Goal: Transaction & Acquisition: Purchase product/service

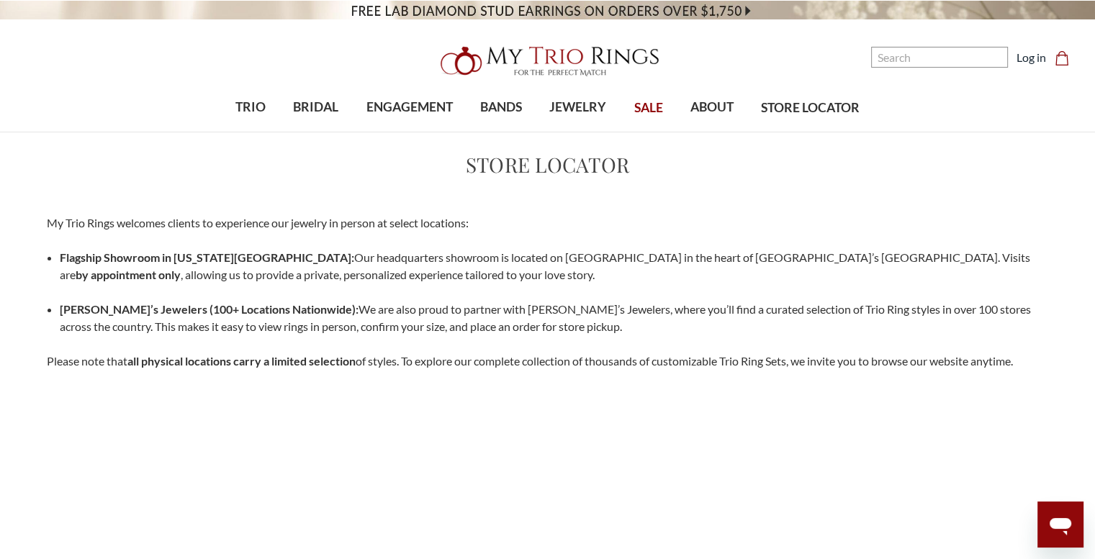
click at [563, 63] on img at bounding box center [548, 61] width 230 height 46
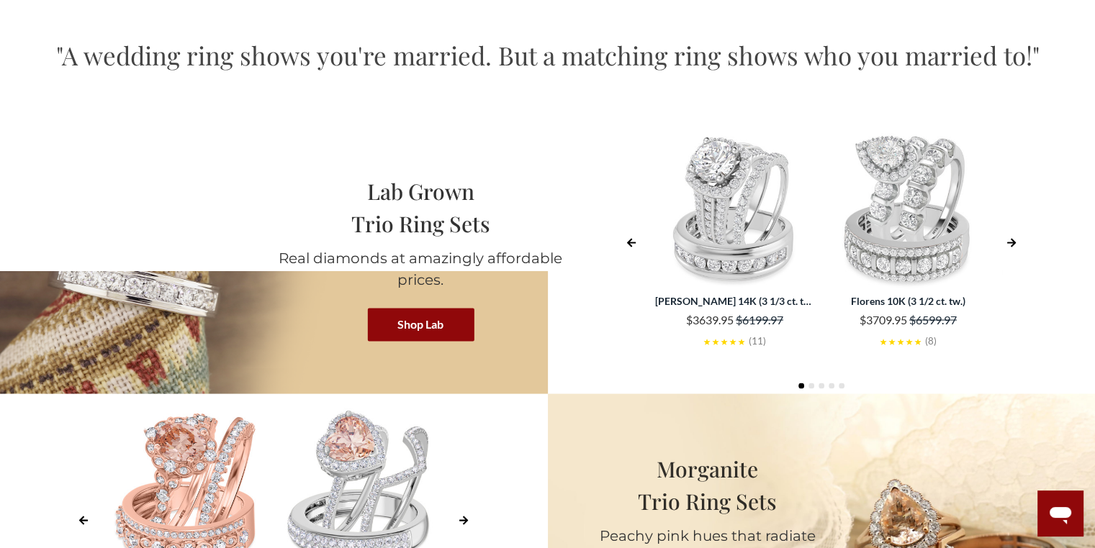
scroll to position [2663, 0]
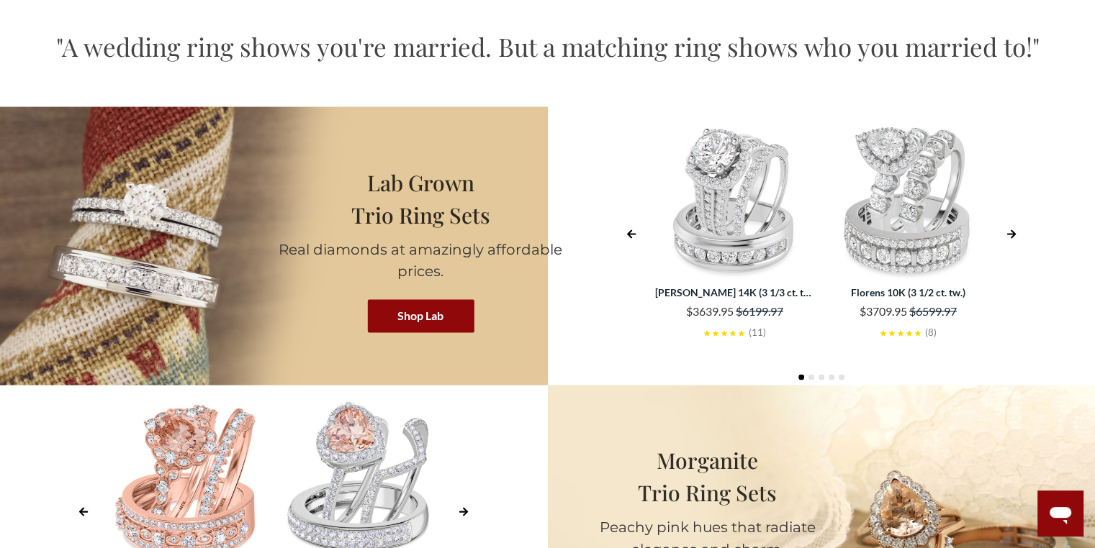
drag, startPoint x: 564, startPoint y: 244, endPoint x: 461, endPoint y: 248, distance: 103.7
click at [461, 248] on div "Lab Grown Trio Ring Sets Real diamonds at amazingly affordable prices. Shop Lab…" at bounding box center [547, 246] width 1095 height 278
click at [607, 42] on h1 ""A wedding ring shows you're married. But a matching ring shows who you married…" at bounding box center [547, 47] width 1095 height 34
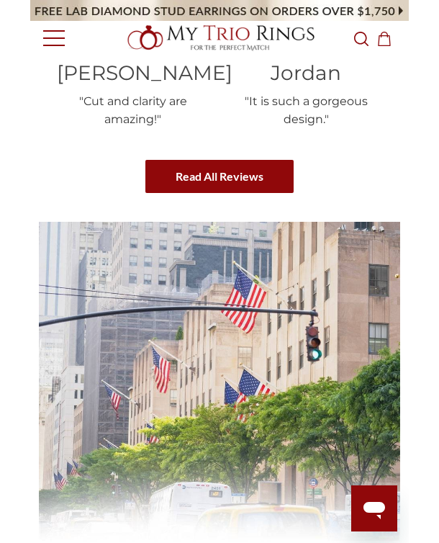
scroll to position [2983, 0]
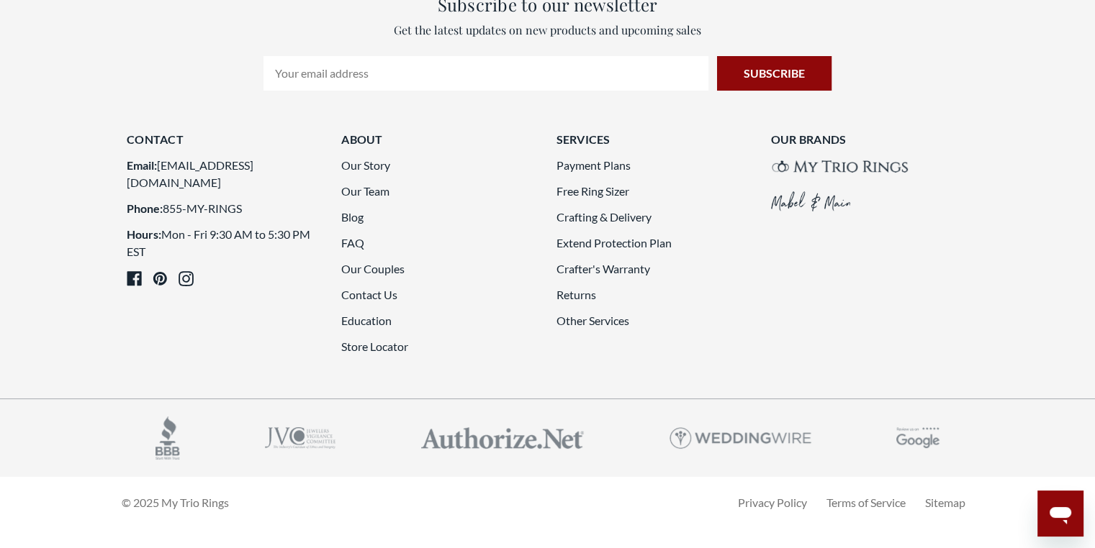
scroll to position [5525, 0]
click at [597, 157] on link "Payment Plans" at bounding box center [593, 164] width 74 height 14
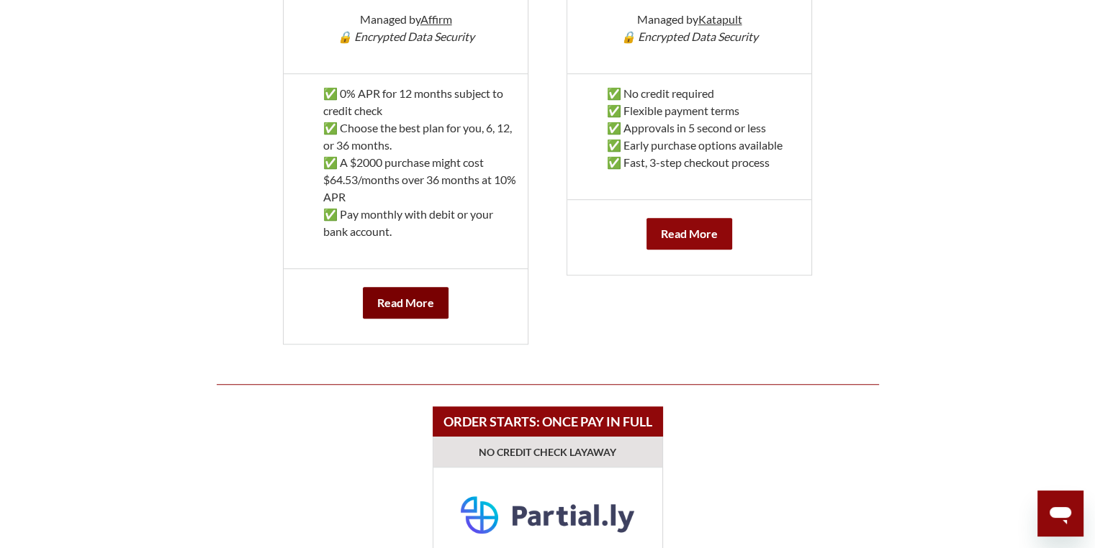
click at [406, 304] on b "Read More" at bounding box center [405, 303] width 57 height 14
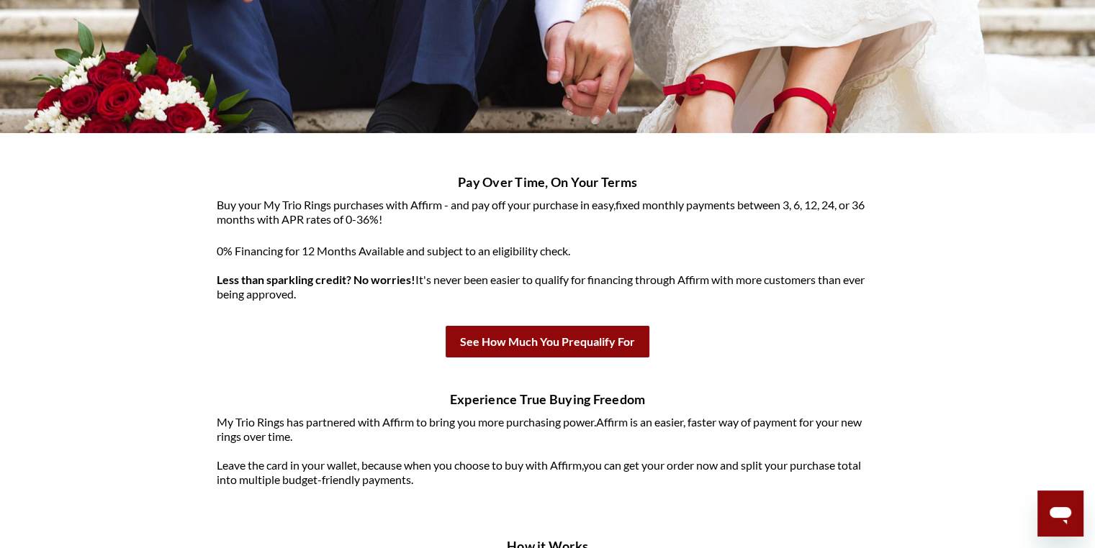
click at [317, 296] on p "0% Financing for 12 Months Available and subject to an eligibility check. Less …" at bounding box center [548, 273] width 662 height 58
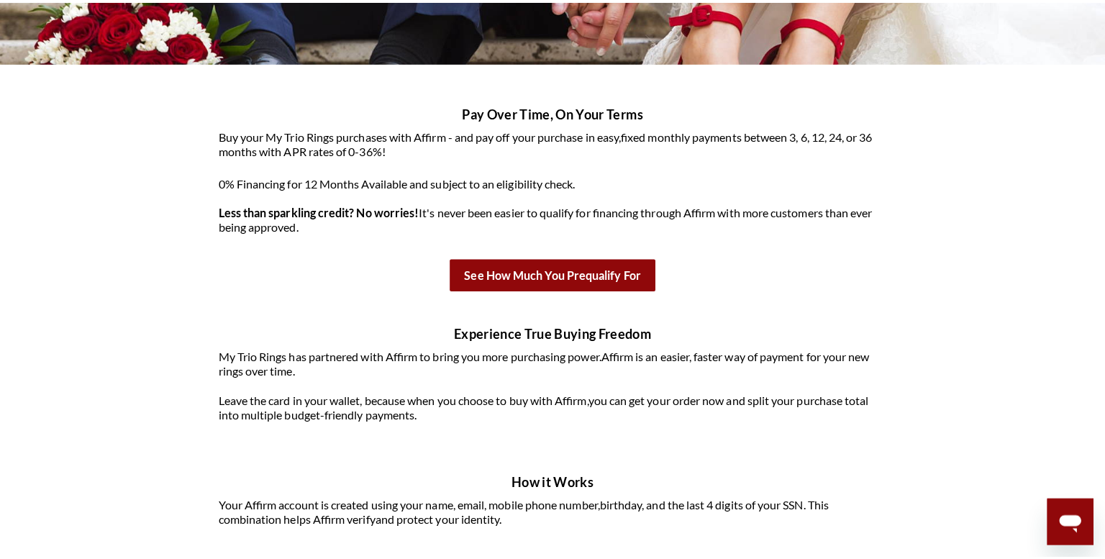
scroll to position [288, 0]
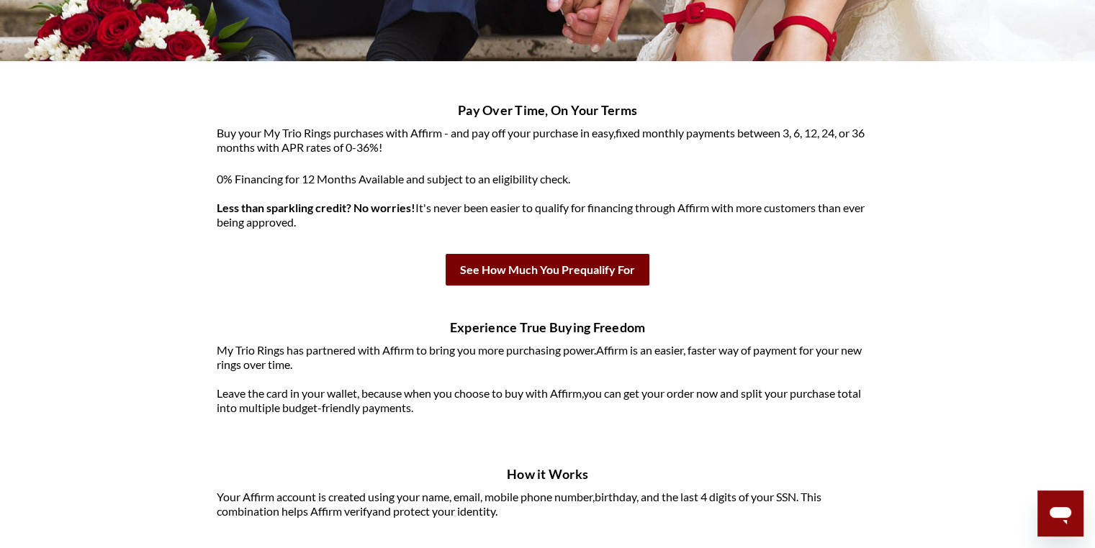
click at [557, 273] on b "See How Much You Prequalify For" at bounding box center [547, 270] width 204 height 32
